Goal: Contribute content: Contribute content

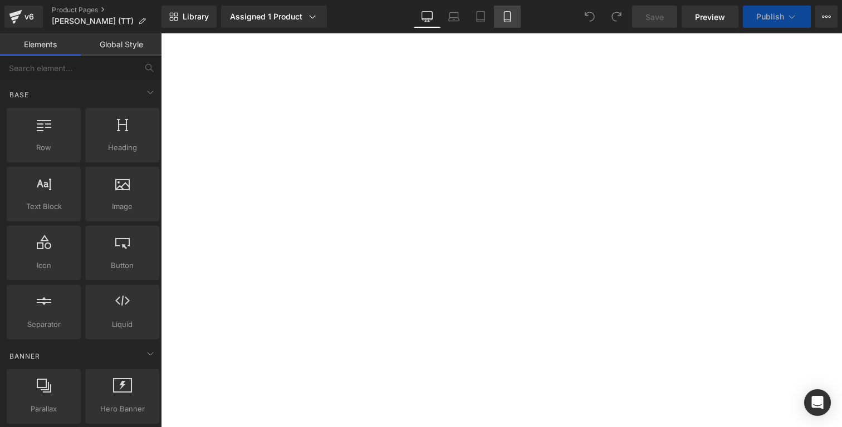
click at [500, 12] on link "Mobile" at bounding box center [507, 17] width 27 height 22
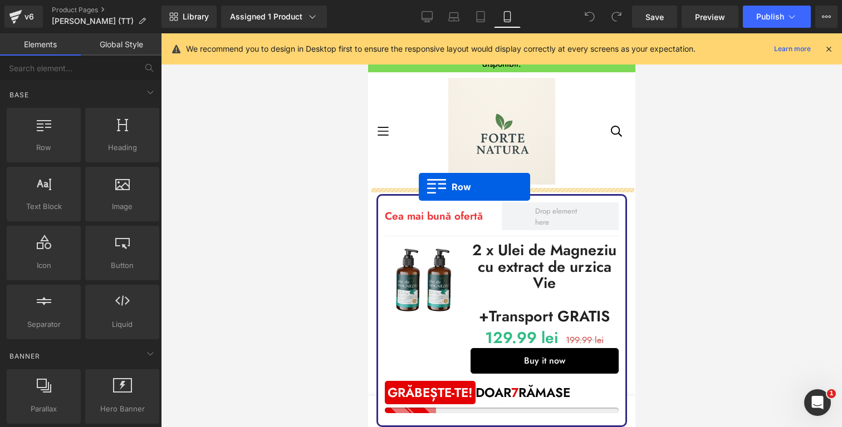
drag, startPoint x: 415, startPoint y: 179, endPoint x: 418, endPoint y: 187, distance: 9.0
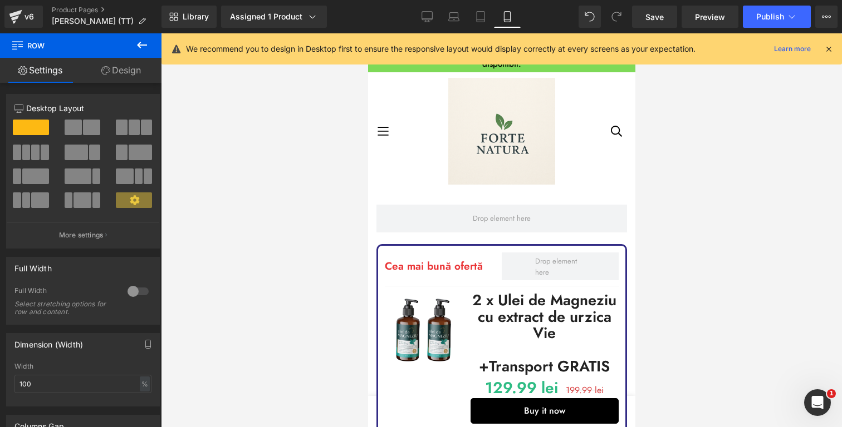
click at [154, 44] on button at bounding box center [141, 45] width 39 height 24
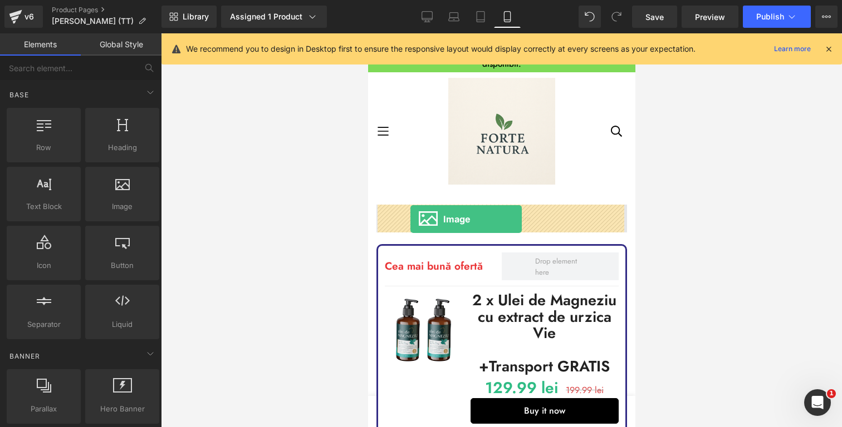
drag, startPoint x: 496, startPoint y: 228, endPoint x: 410, endPoint y: 219, distance: 86.7
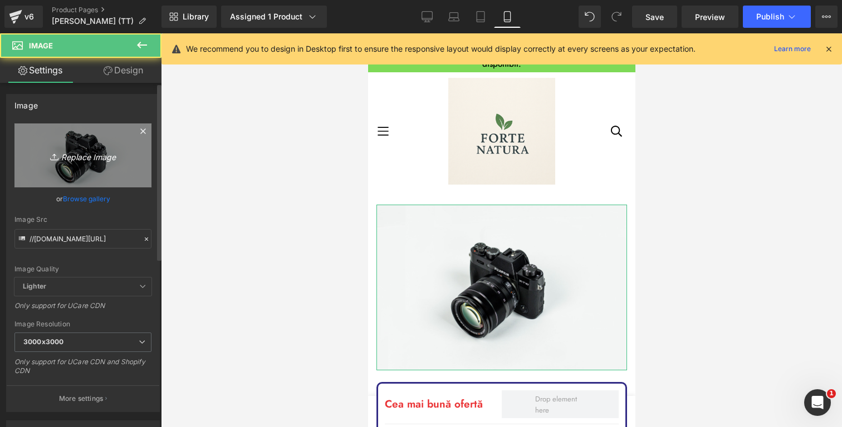
click at [66, 155] on icon "Replace Image" at bounding box center [82, 156] width 89 height 14
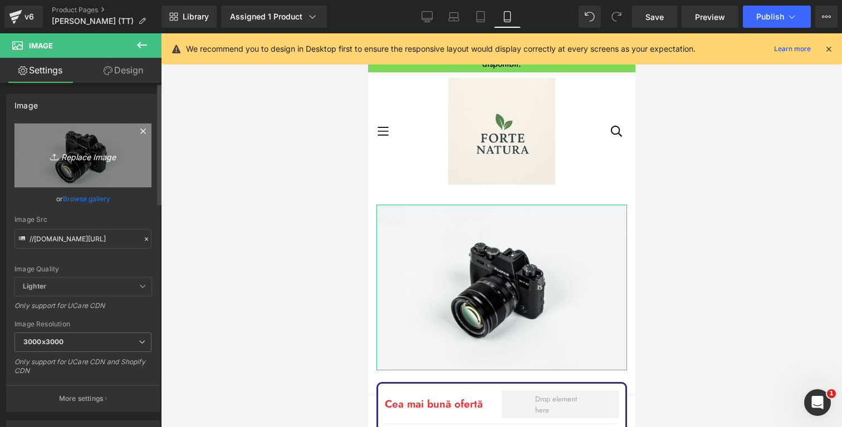
type input "C:\fakepath\ChatGPT Image Oct 5, 2025, 08_22_14 PM.png"
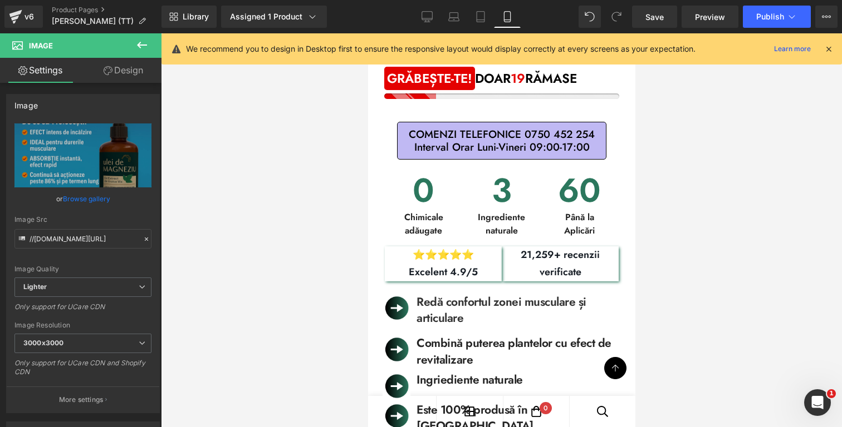
scroll to position [970, 0]
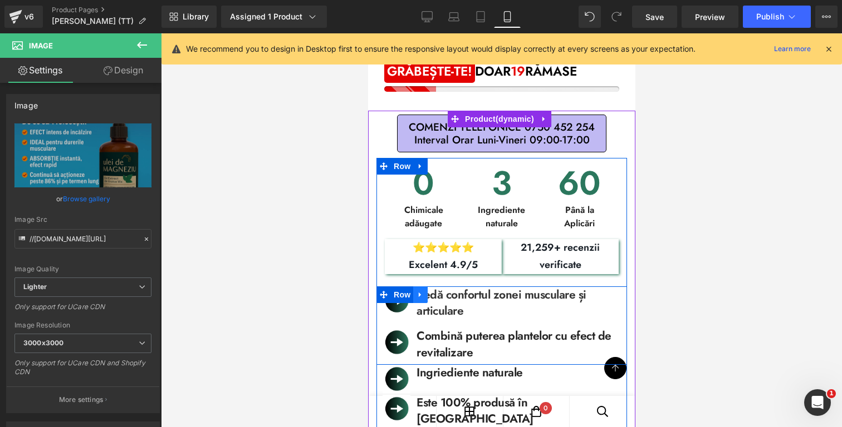
click at [424, 291] on icon at bounding box center [420, 295] width 8 height 8
click at [501, 291] on span "Icon List" at bounding box center [498, 295] width 31 height 13
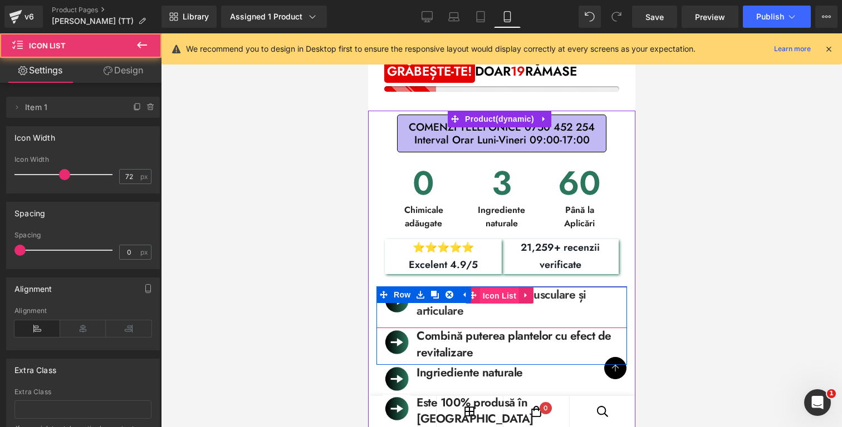
click at [501, 291] on span "Icon List" at bounding box center [498, 296] width 39 height 17
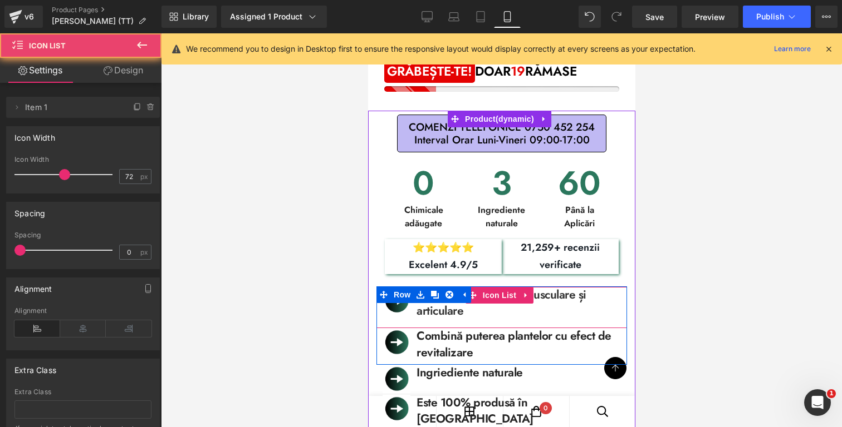
click at [515, 297] on span "Text Block" at bounding box center [512, 303] width 37 height 13
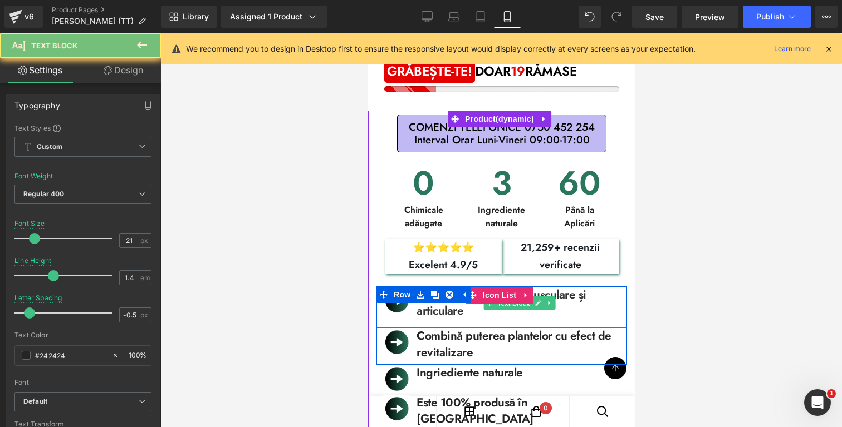
click at [515, 297] on span "Text Block" at bounding box center [512, 303] width 37 height 13
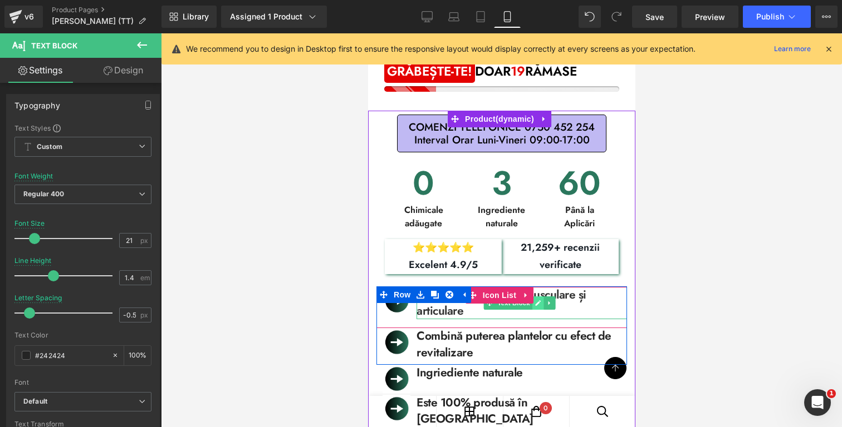
click at [532, 297] on link at bounding box center [538, 303] width 12 height 13
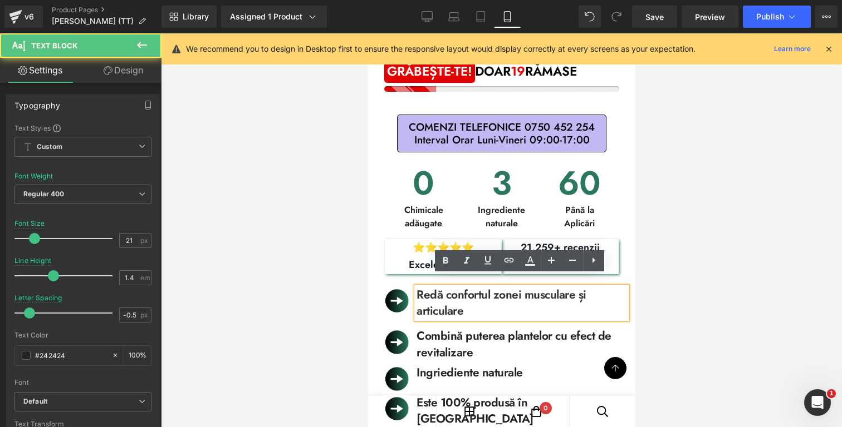
click at [532, 294] on p "Redă confortul zonei musculare și articulare" at bounding box center [521, 303] width 210 height 33
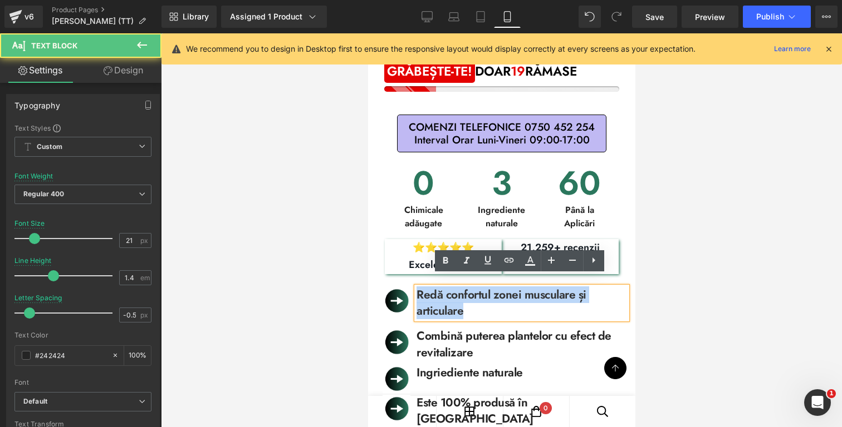
click at [532, 294] on p "Redă confortul zonei musculare și articulare" at bounding box center [521, 303] width 210 height 33
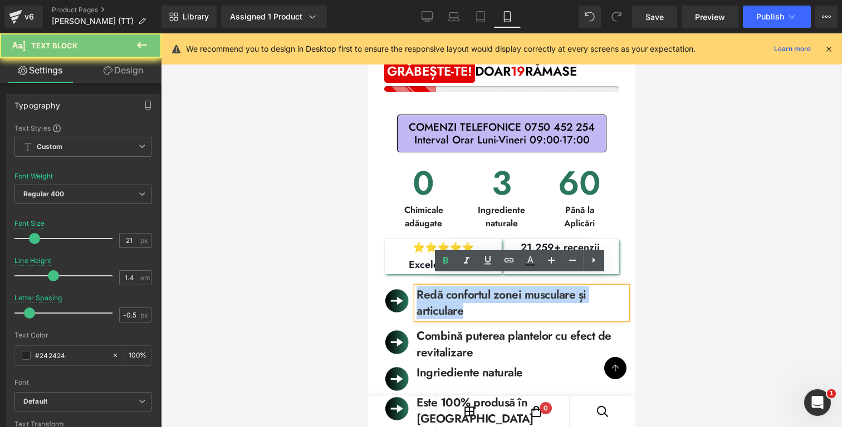
click at [532, 294] on p "Redă confortul zonei musculare și articulare" at bounding box center [521, 303] width 210 height 33
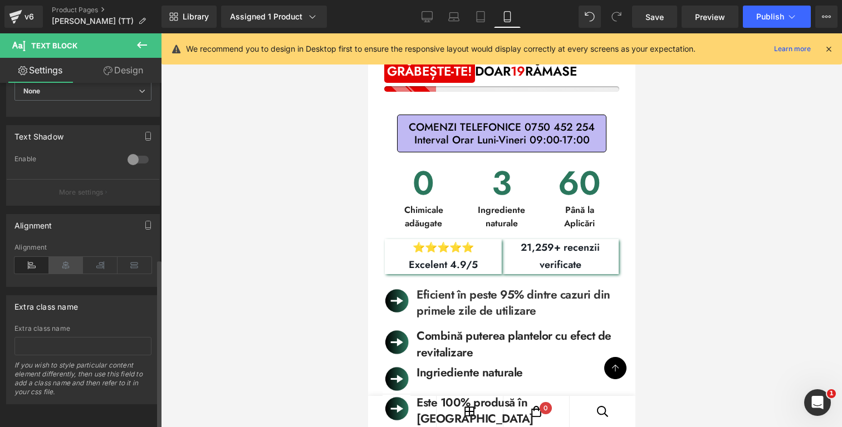
scroll to position [358, 0]
click at [58, 257] on icon at bounding box center [66, 265] width 35 height 17
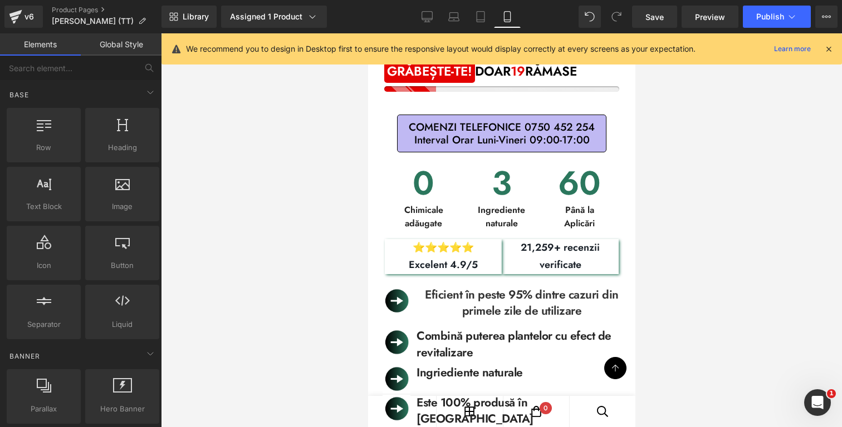
click at [758, 265] on div at bounding box center [501, 230] width 681 height 394
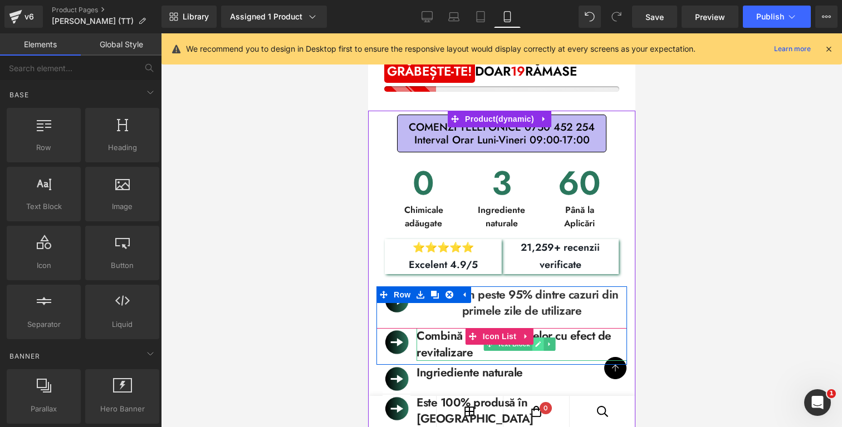
click at [537, 342] on icon at bounding box center [537, 345] width 6 height 6
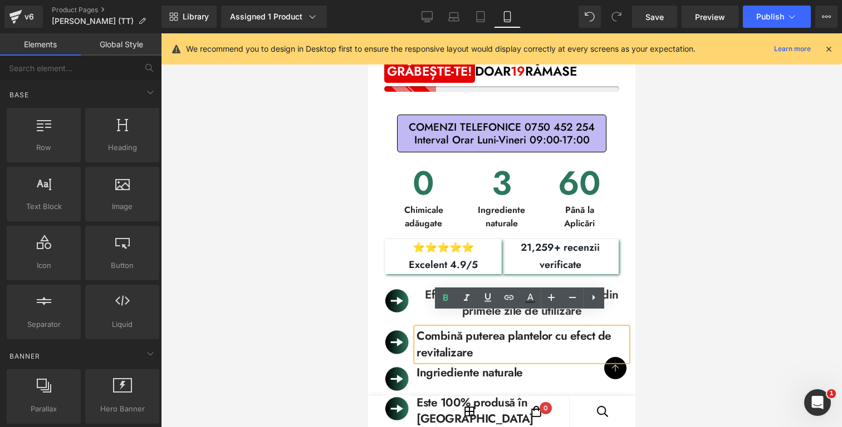
click at [530, 342] on p "Combină puterea plantelor cu efect de revitalizare" at bounding box center [521, 344] width 210 height 33
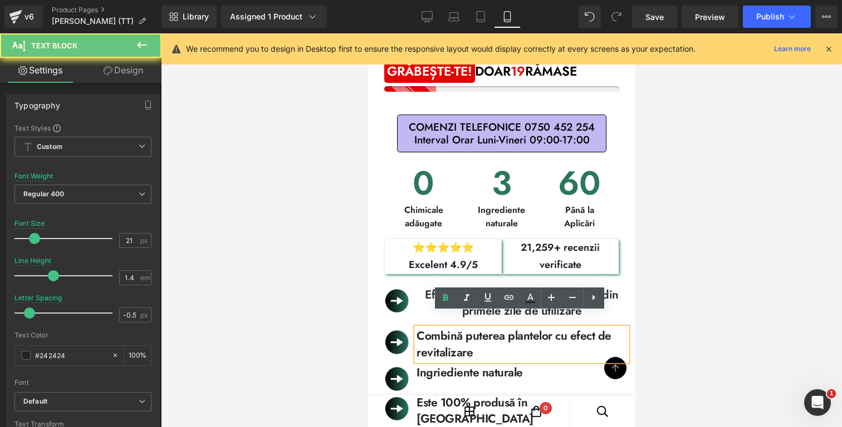
click at [530, 342] on p "Combină puterea plantelor cu efect de revitalizare" at bounding box center [521, 344] width 210 height 33
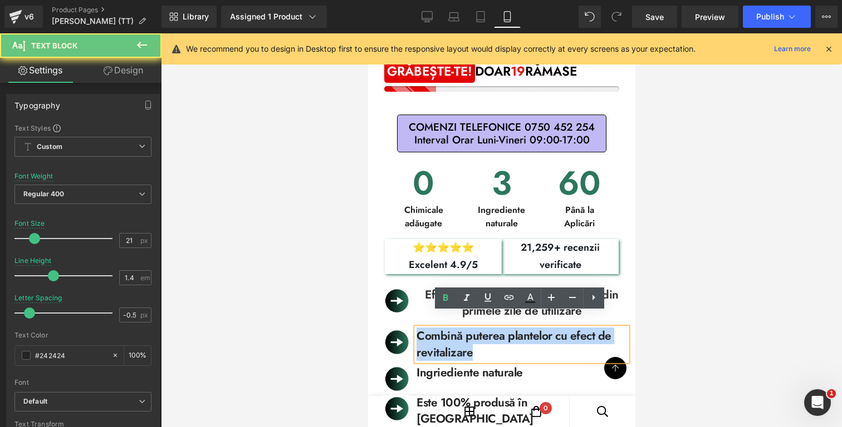
click at [530, 342] on p "Combină puterea plantelor cu efect de revitalizare" at bounding box center [521, 344] width 210 height 33
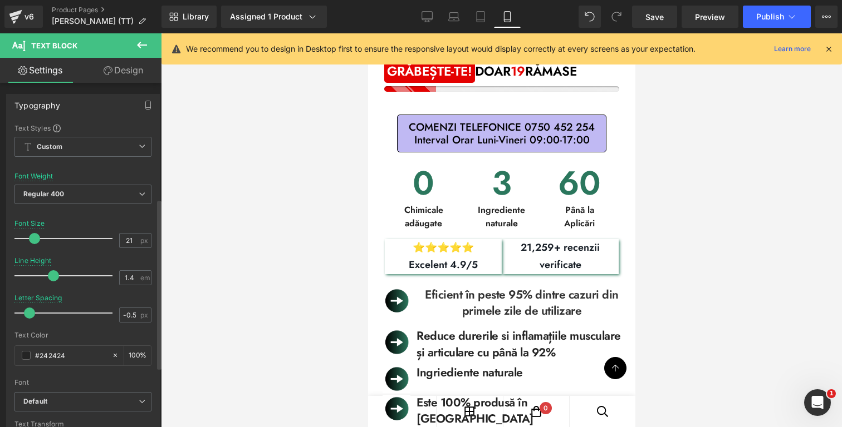
scroll to position [275, 0]
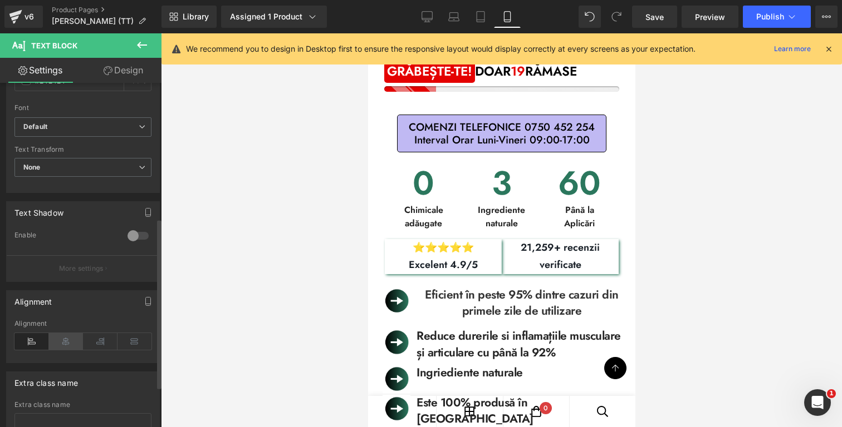
click at [67, 338] on icon at bounding box center [66, 341] width 35 height 17
click at [702, 307] on div at bounding box center [501, 230] width 681 height 394
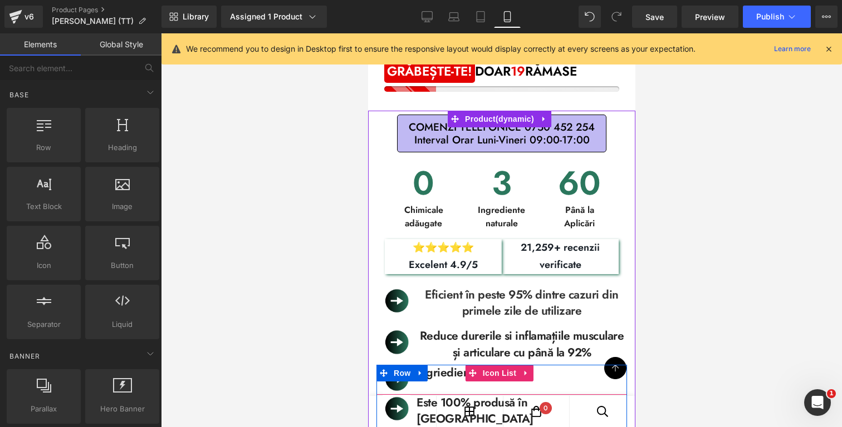
click at [544, 365] on div "Image Ingriediente naturale Text Block" at bounding box center [501, 375] width 250 height 20
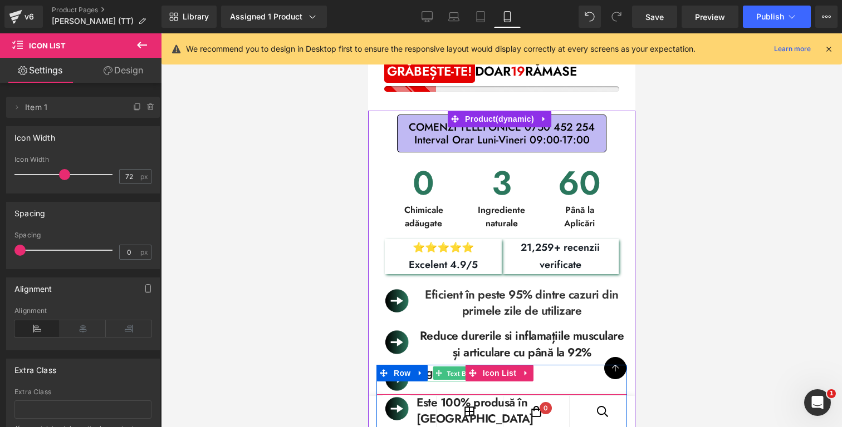
click at [459, 367] on span "Text Block" at bounding box center [462, 373] width 37 height 13
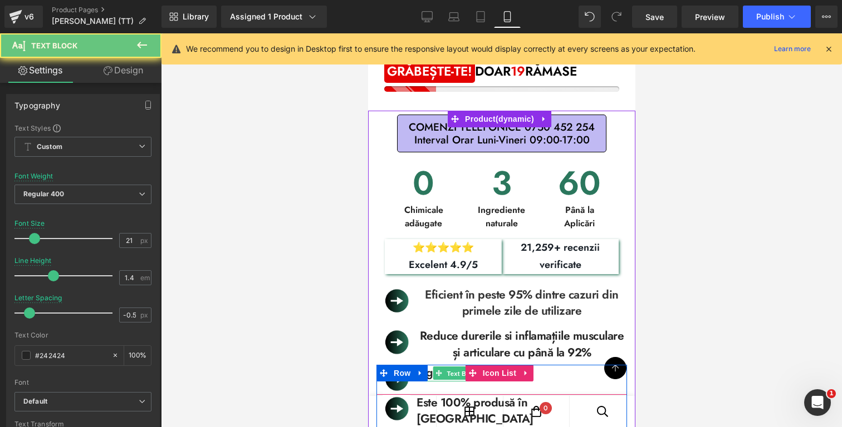
click at [459, 367] on span "Text Block" at bounding box center [462, 373] width 37 height 13
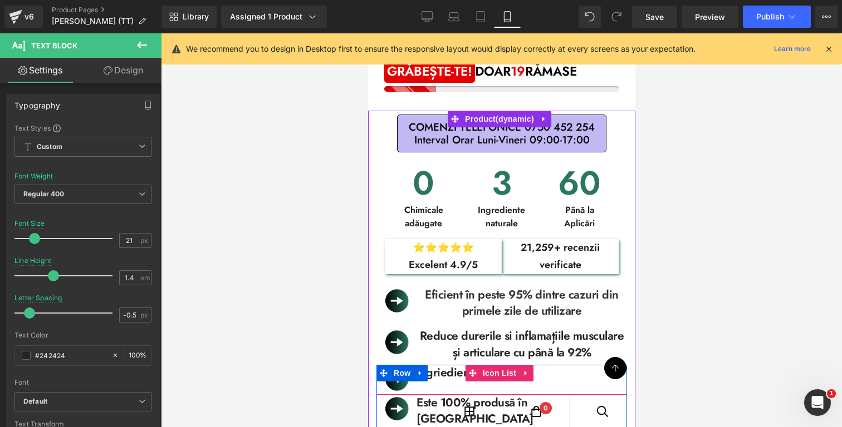
click at [543, 365] on div "Image Ingriediente naturale Text Block" at bounding box center [501, 375] width 250 height 20
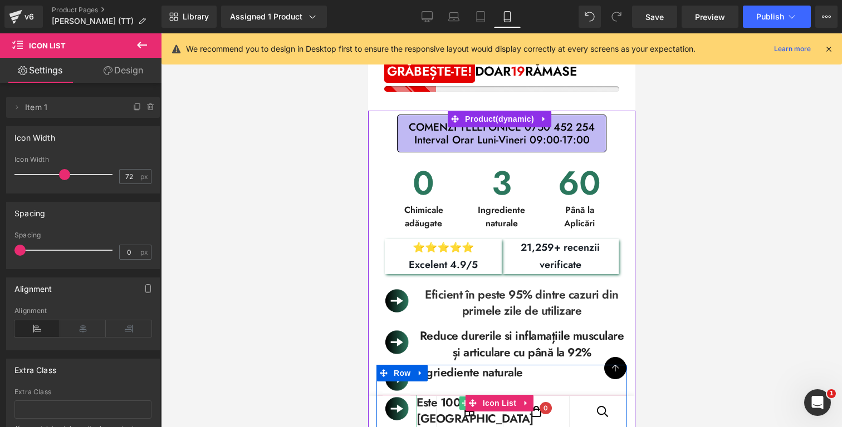
click at [435, 395] on b "Este 100% produsă în [GEOGRAPHIC_DATA]" at bounding box center [474, 411] width 117 height 33
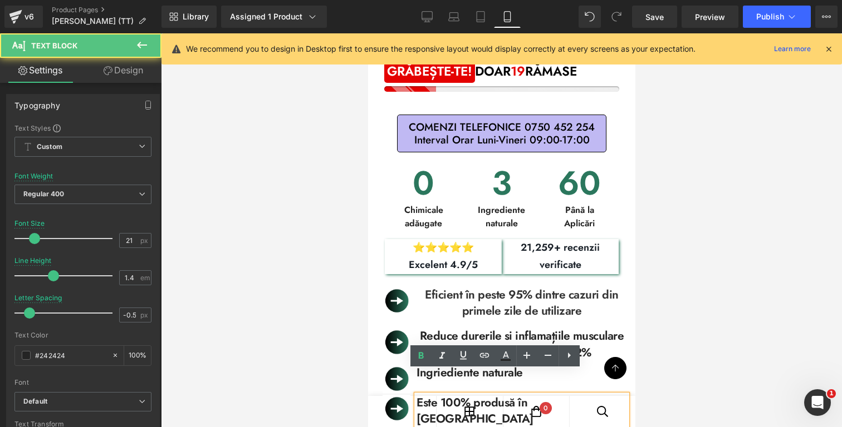
click at [436, 395] on b "Este 100% produsă în [GEOGRAPHIC_DATA]" at bounding box center [474, 411] width 117 height 33
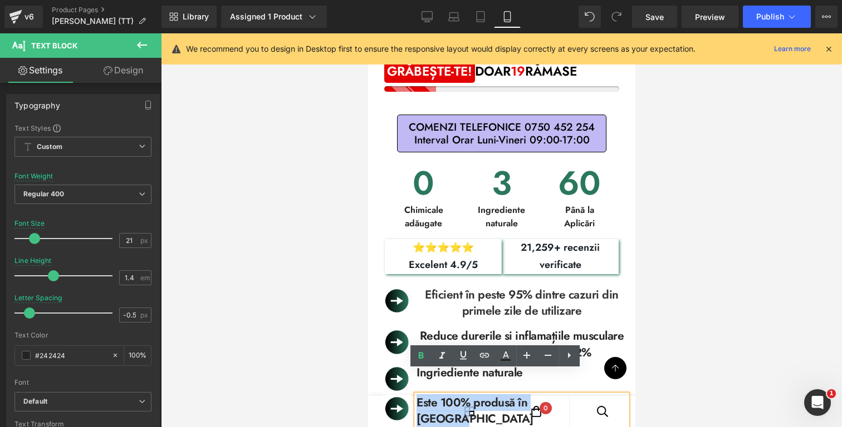
drag, startPoint x: 515, startPoint y: 379, endPoint x: 515, endPoint y: 391, distance: 12.3
click at [515, 395] on b "Este 100% produsă în [GEOGRAPHIC_DATA]" at bounding box center [474, 411] width 117 height 33
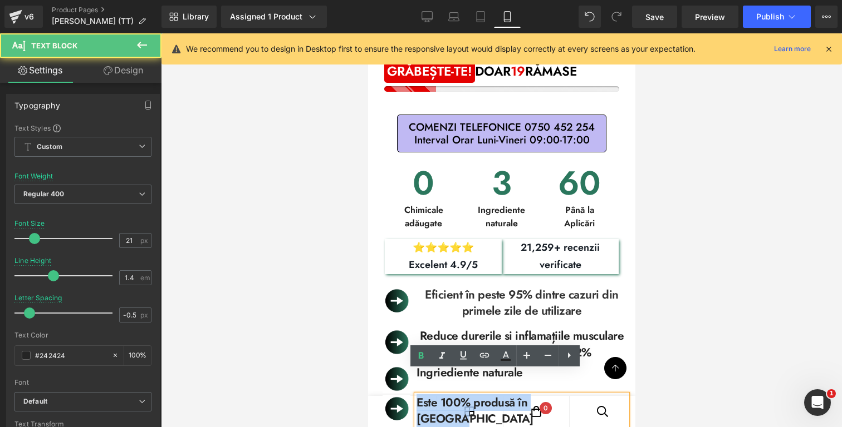
click at [517, 395] on b "Este 100% produsă în [GEOGRAPHIC_DATA]" at bounding box center [474, 411] width 117 height 33
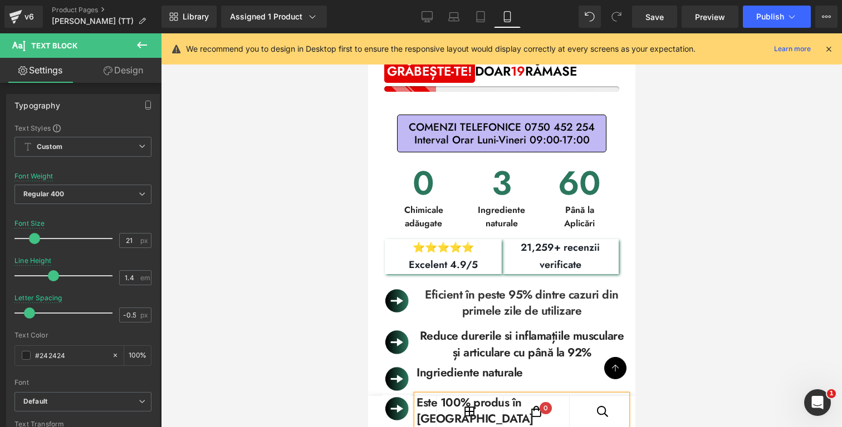
click at [668, 333] on div at bounding box center [501, 230] width 681 height 394
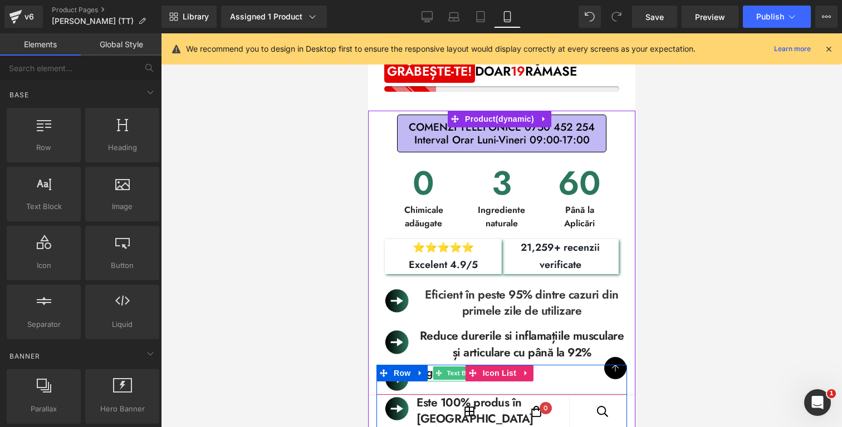
click at [431, 365] on span "Ingriediente naturale" at bounding box center [469, 373] width 106 height 17
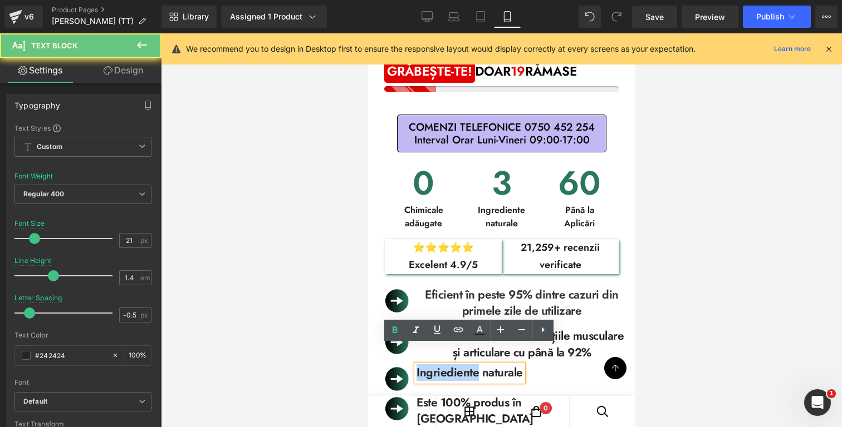
click at [431, 365] on span "Ingriediente naturale" at bounding box center [469, 373] width 106 height 17
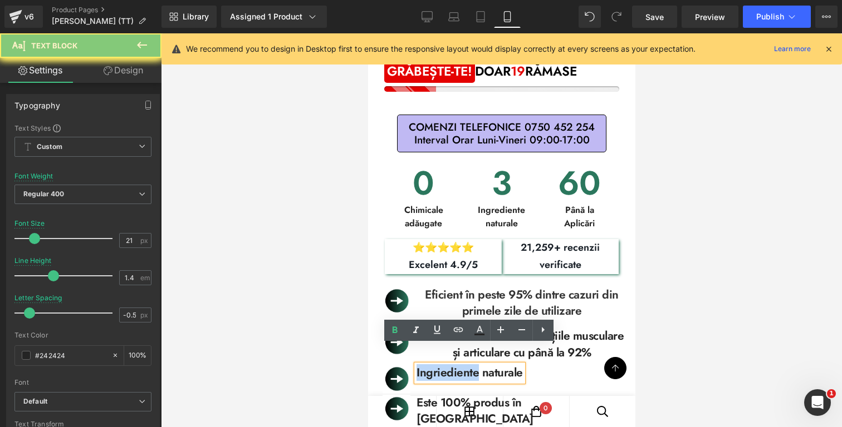
click at [431, 365] on span "Ingriediente naturale" at bounding box center [469, 373] width 106 height 17
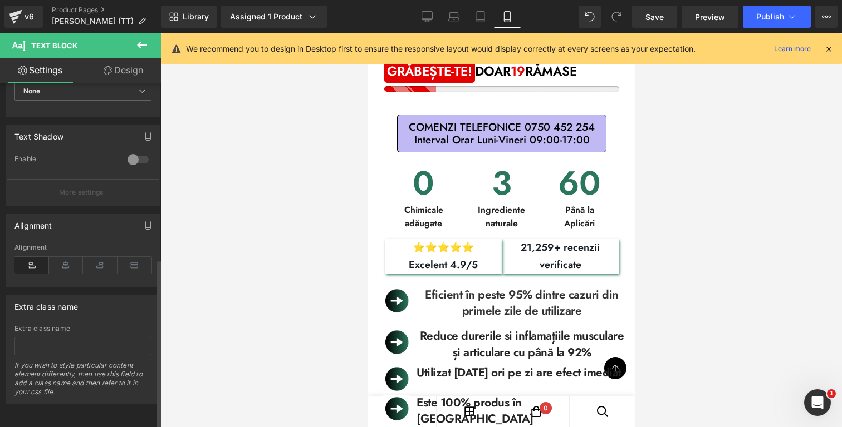
scroll to position [358, 0]
click at [61, 259] on icon at bounding box center [66, 265] width 35 height 17
click at [774, 14] on span "Publish" at bounding box center [770, 16] width 28 height 9
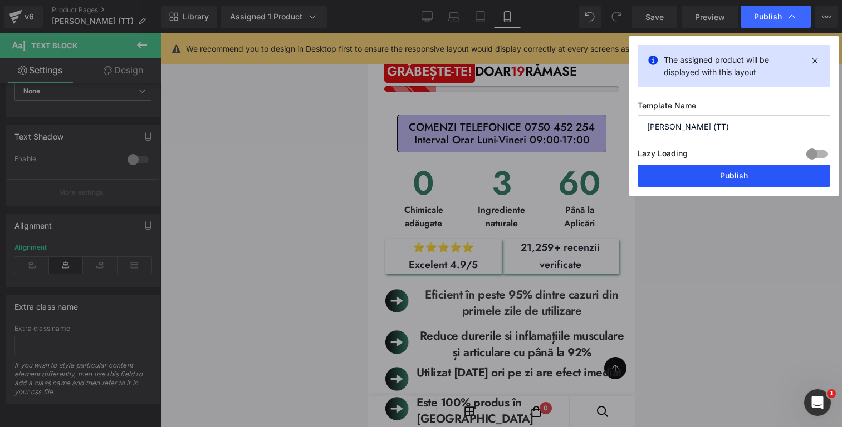
click at [734, 183] on button "Publish" at bounding box center [733, 176] width 193 height 22
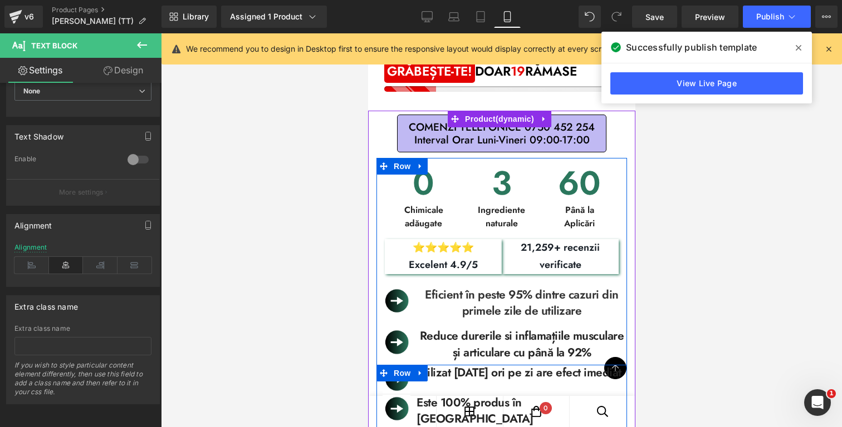
click at [443, 382] on div "Rendering Content" at bounding box center [421, 383] width 68 height 12
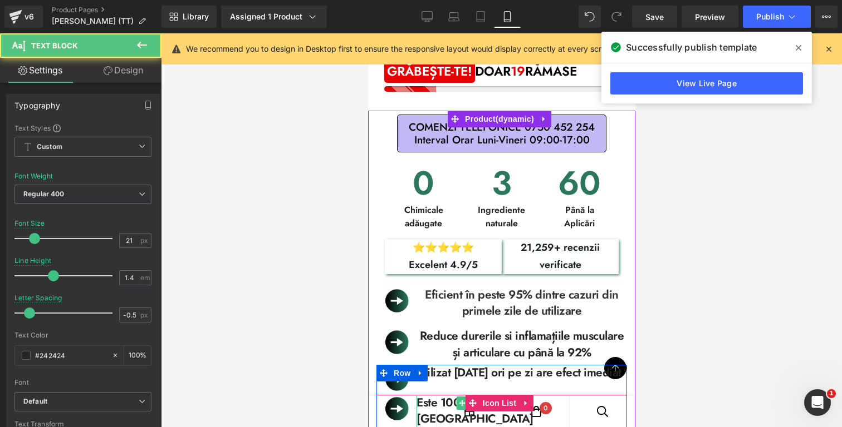
click at [444, 395] on b "Este 100% produs în [GEOGRAPHIC_DATA]" at bounding box center [474, 411] width 117 height 33
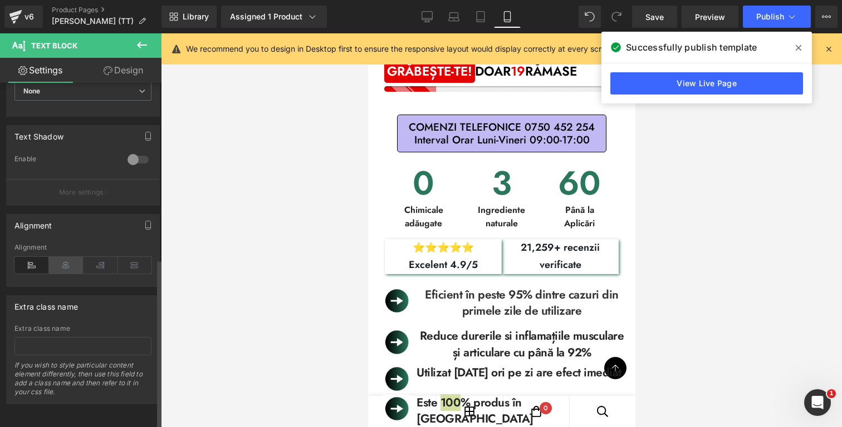
click at [67, 261] on icon at bounding box center [66, 265] width 35 height 17
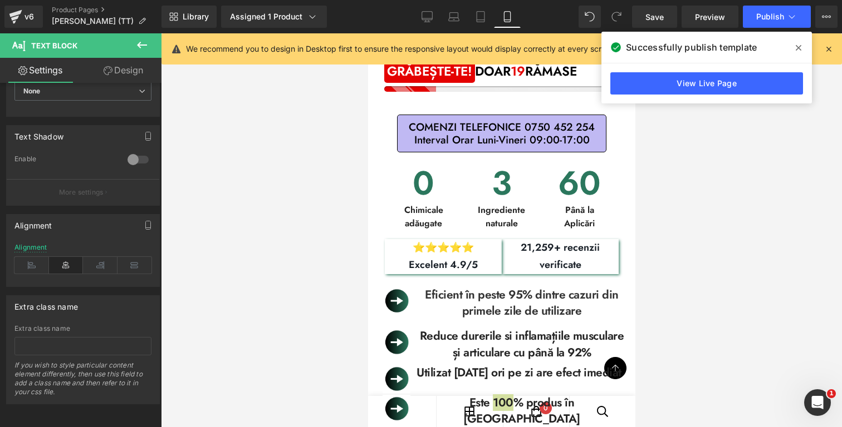
click at [657, 255] on div at bounding box center [501, 230] width 681 height 394
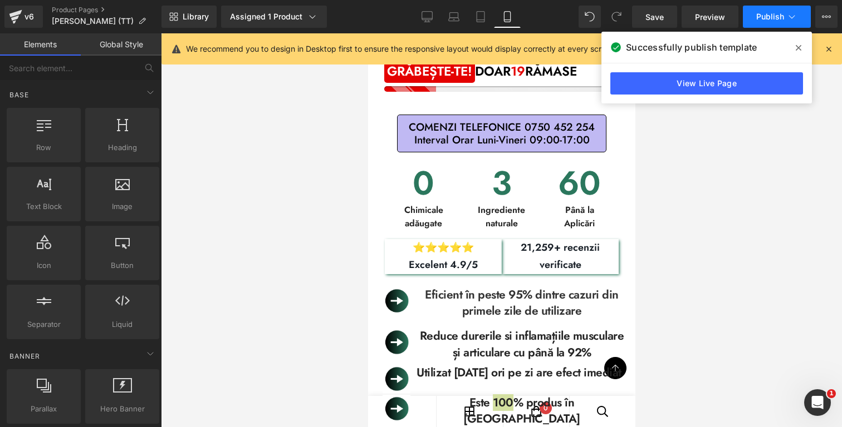
click at [774, 8] on button "Publish" at bounding box center [776, 17] width 68 height 22
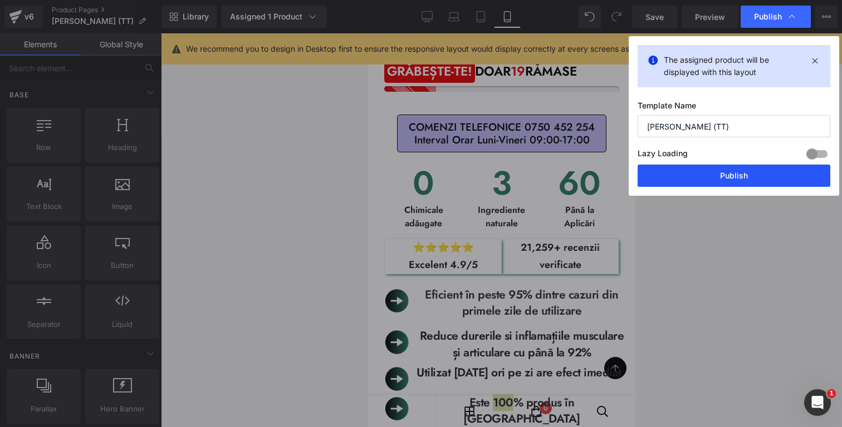
click at [725, 175] on button "Publish" at bounding box center [733, 176] width 193 height 22
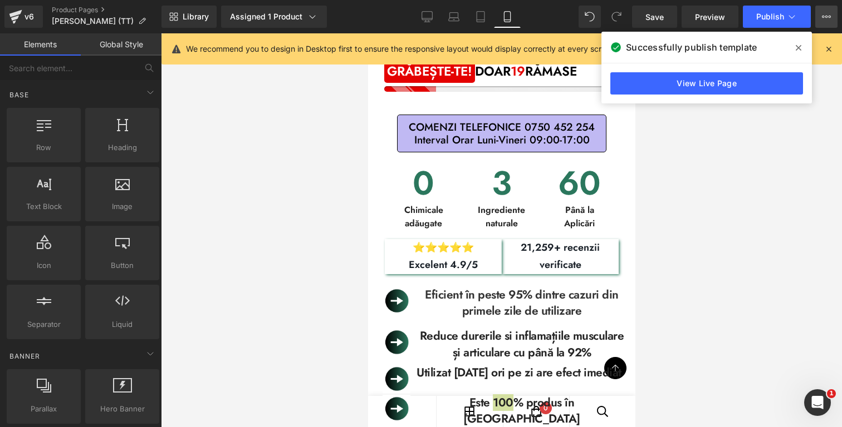
click at [829, 16] on icon at bounding box center [826, 16] width 9 height 9
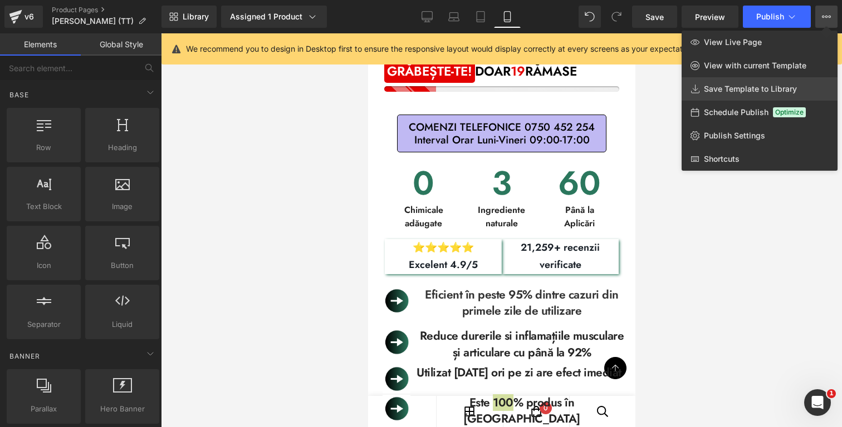
click at [761, 85] on span "Save Template to Library" at bounding box center [750, 89] width 93 height 10
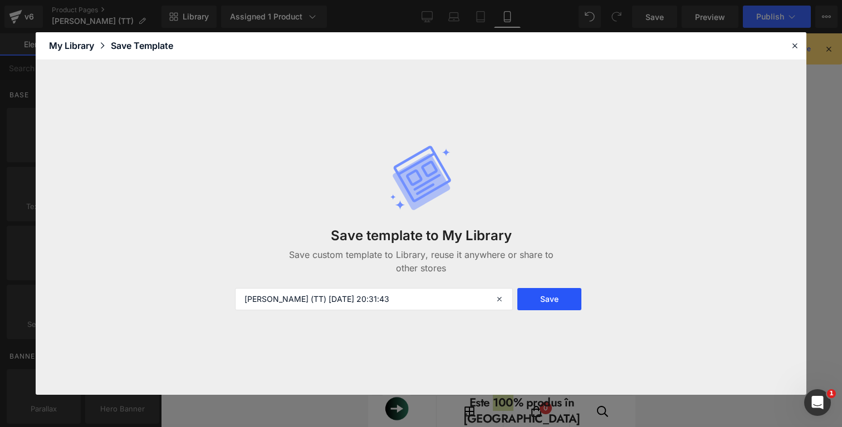
click at [551, 294] on button "Save" at bounding box center [549, 299] width 64 height 22
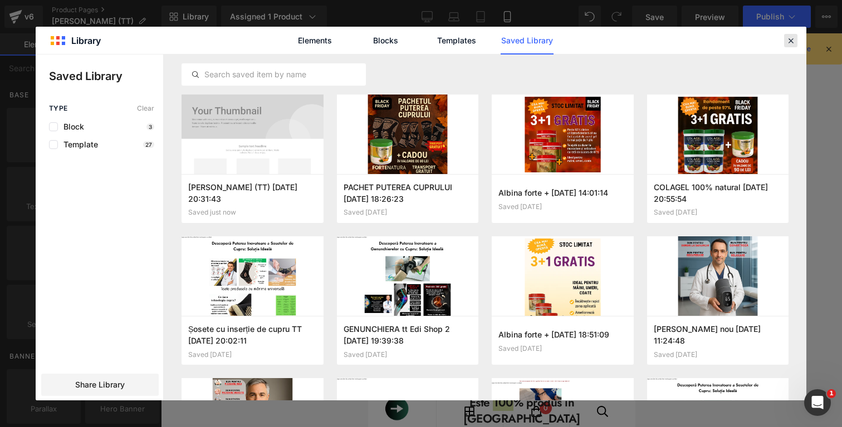
click at [793, 41] on icon at bounding box center [790, 41] width 10 height 10
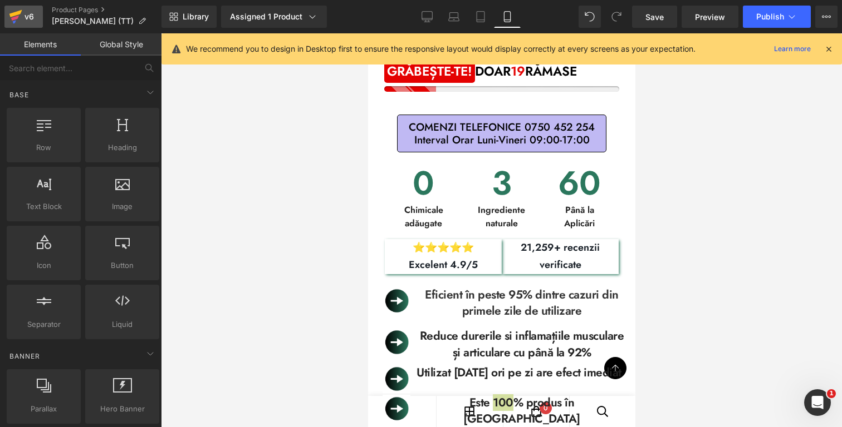
click at [25, 14] on div "v6" at bounding box center [29, 16] width 14 height 14
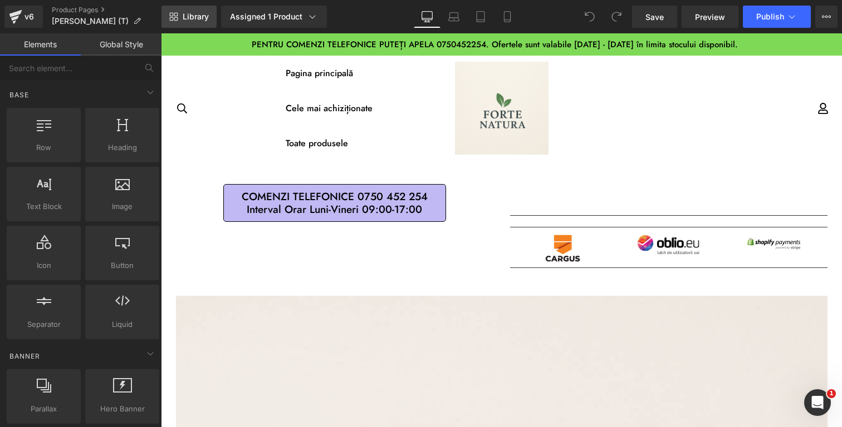
click at [190, 9] on link "Library" at bounding box center [188, 17] width 55 height 22
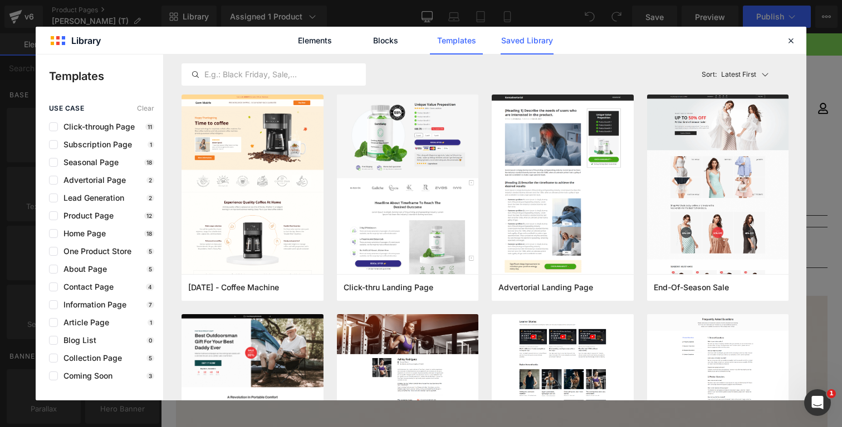
click at [514, 40] on link "Saved Library" at bounding box center [526, 41] width 53 height 28
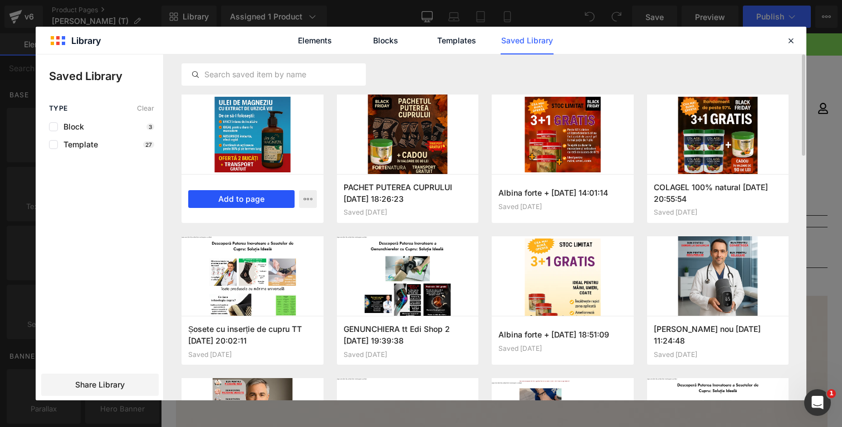
click at [250, 197] on button "Add to page" at bounding box center [241, 199] width 106 height 18
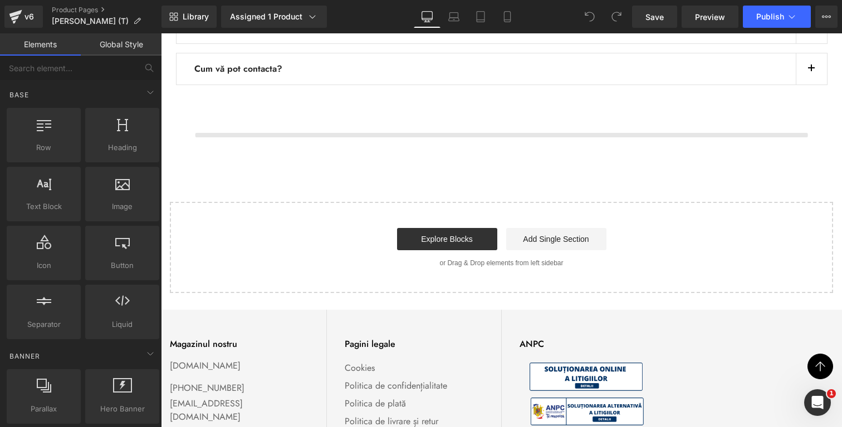
scroll to position [5206, 0]
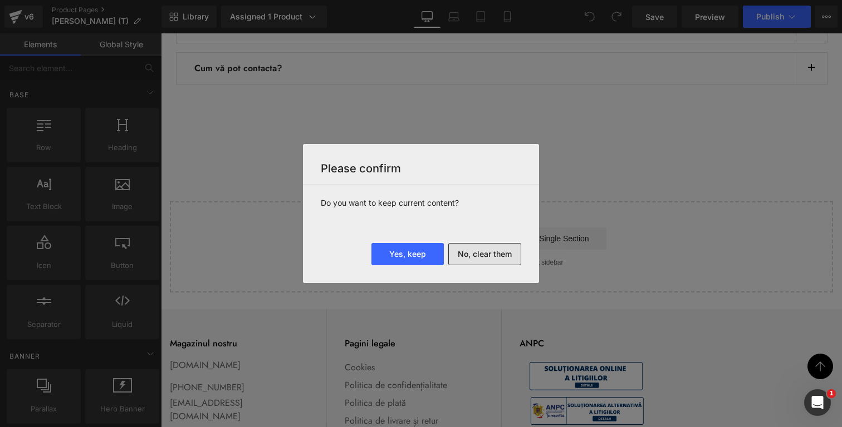
click at [491, 255] on button "No, clear them" at bounding box center [484, 254] width 73 height 22
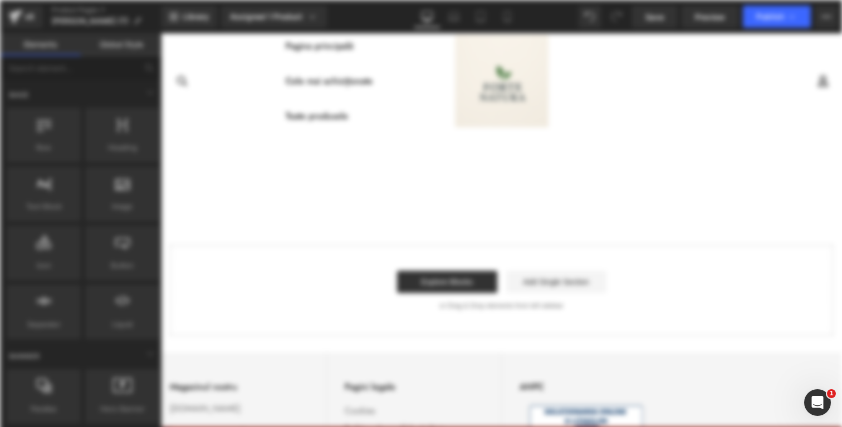
scroll to position [0, 0]
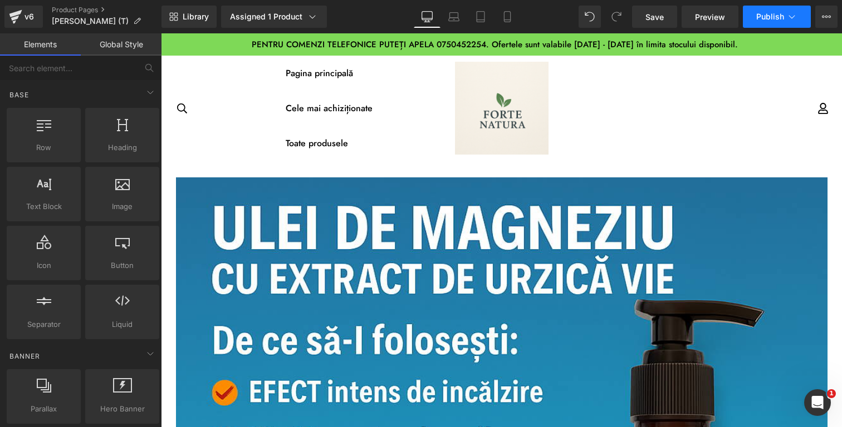
click at [771, 18] on span "Publish" at bounding box center [770, 16] width 28 height 9
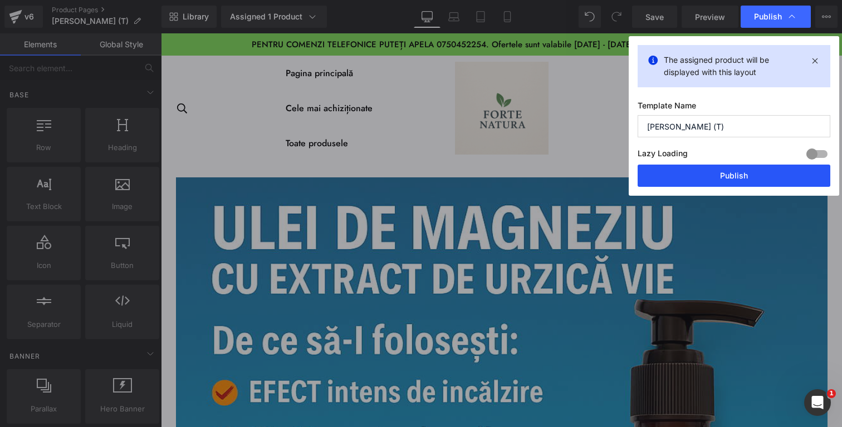
click at [725, 178] on button "Publish" at bounding box center [733, 176] width 193 height 22
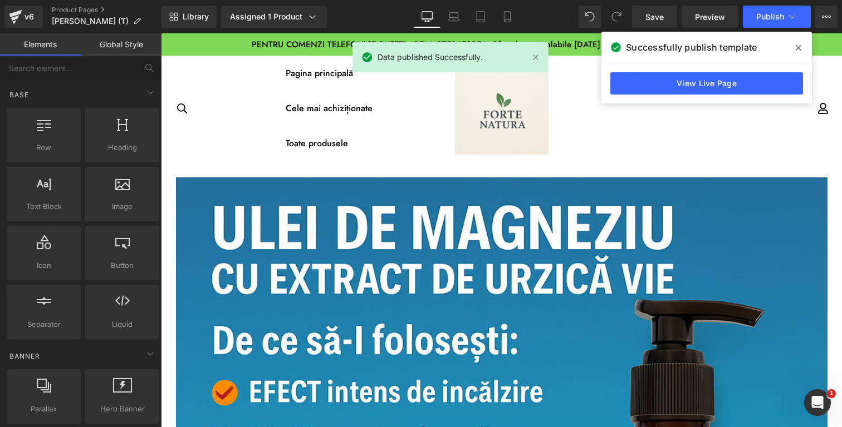
click at [796, 42] on span at bounding box center [798, 48] width 18 height 18
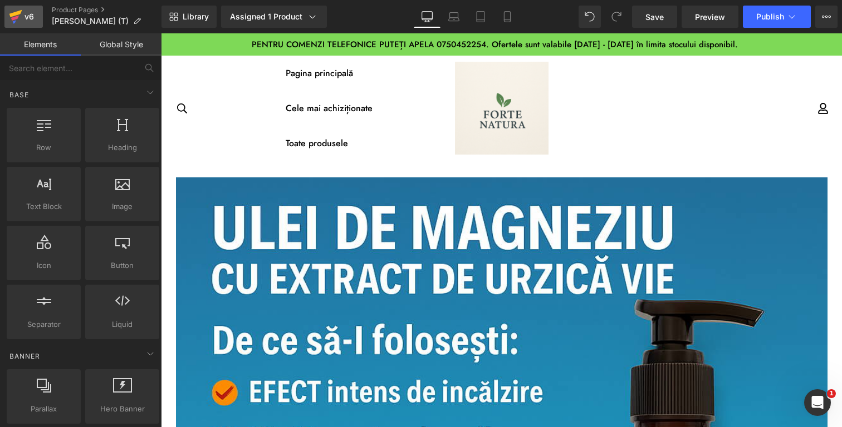
click at [23, 16] on div "v6" at bounding box center [29, 16] width 14 height 14
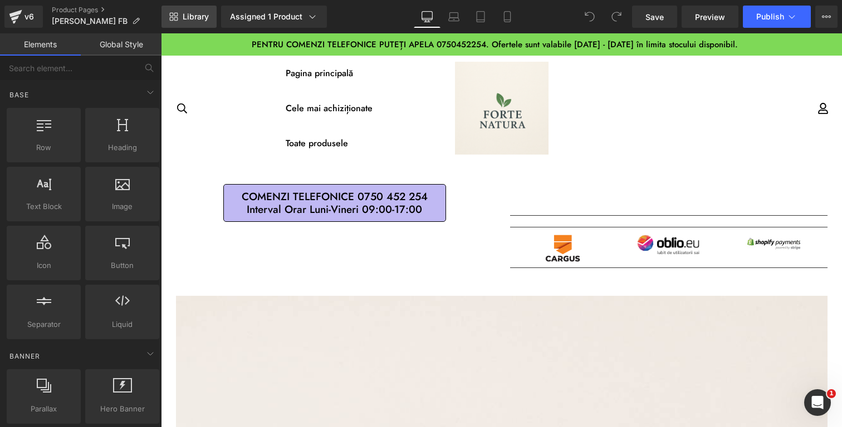
click at [210, 18] on link "Library" at bounding box center [188, 17] width 55 height 22
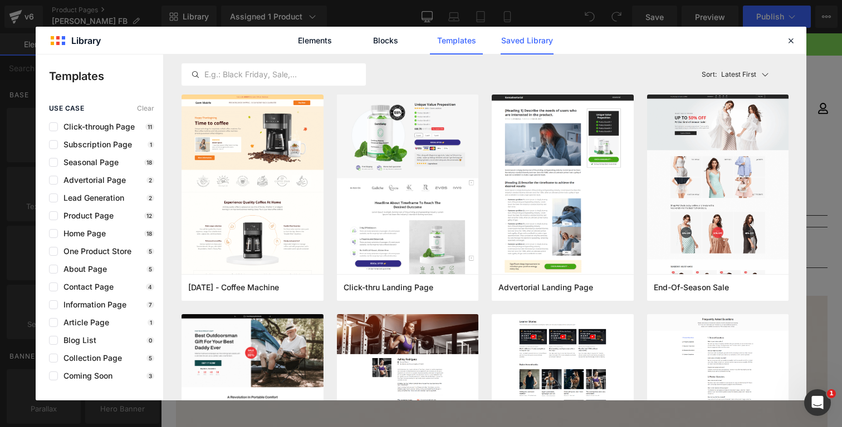
click at [530, 49] on link "Saved Library" at bounding box center [526, 41] width 53 height 28
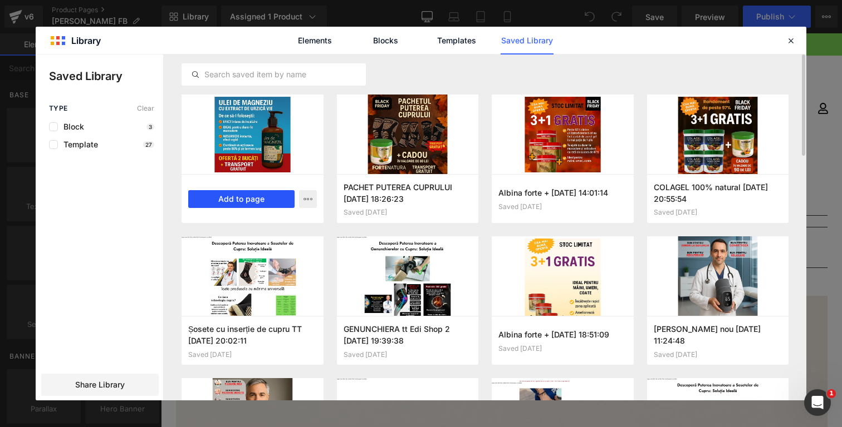
click at [254, 201] on button "Add to page" at bounding box center [241, 199] width 106 height 18
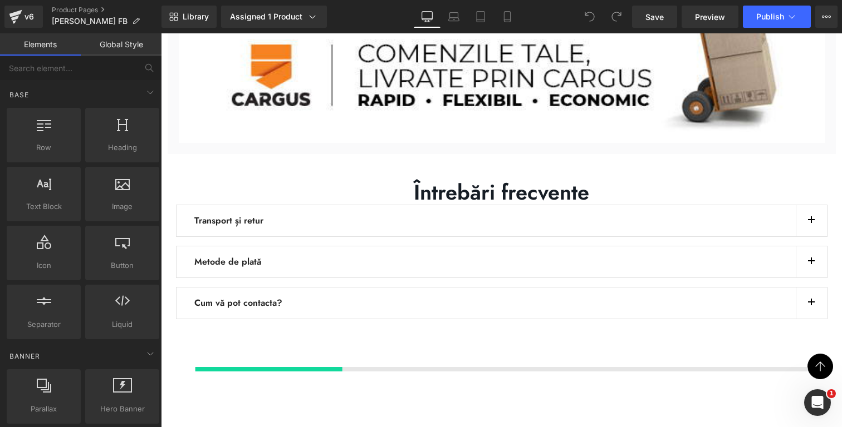
scroll to position [5206, 0]
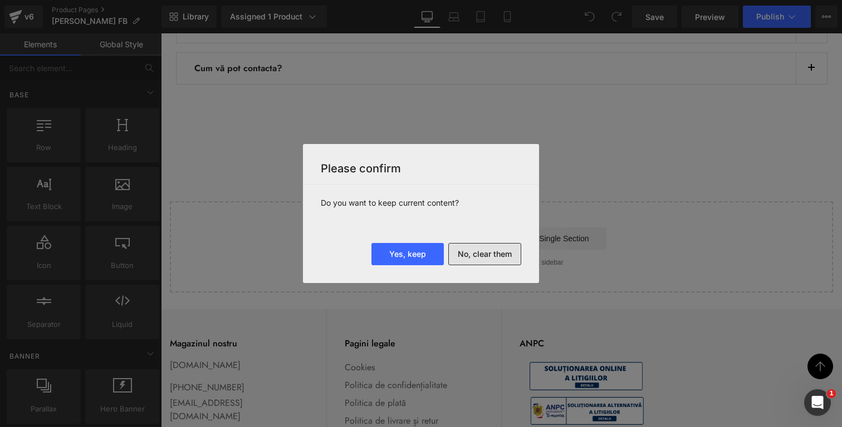
click at [499, 251] on button "No, clear them" at bounding box center [484, 254] width 73 height 22
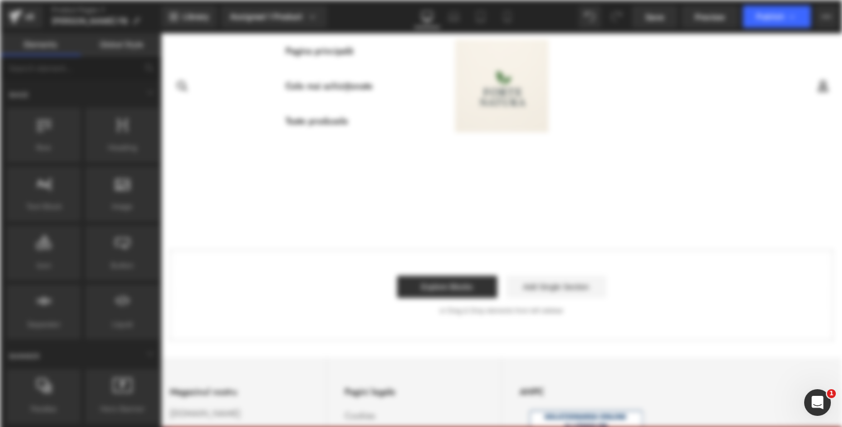
scroll to position [0, 0]
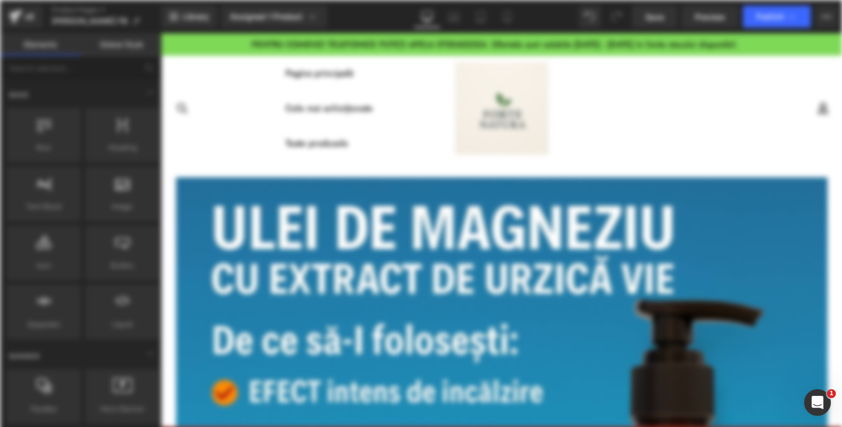
click at [786, 18] on icon at bounding box center [791, 16] width 11 height 11
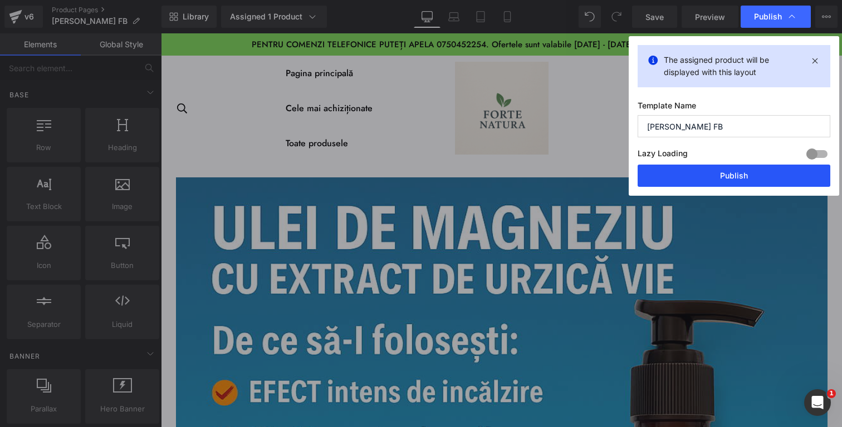
click at [724, 176] on button "Publish" at bounding box center [733, 176] width 193 height 22
